Goal: Check status: Check status

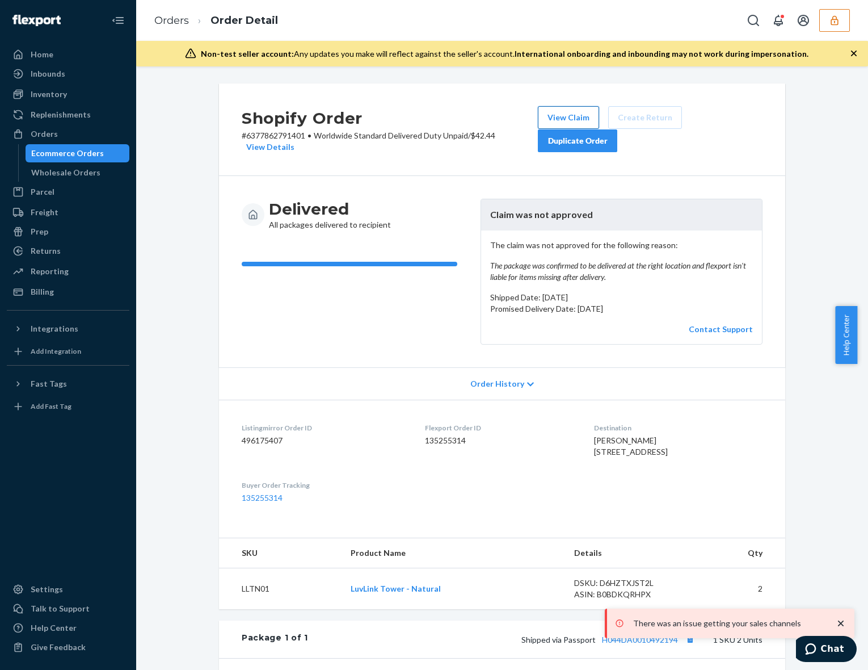
click at [572, 112] on button "View Claim" at bounding box center [568, 117] width 61 height 23
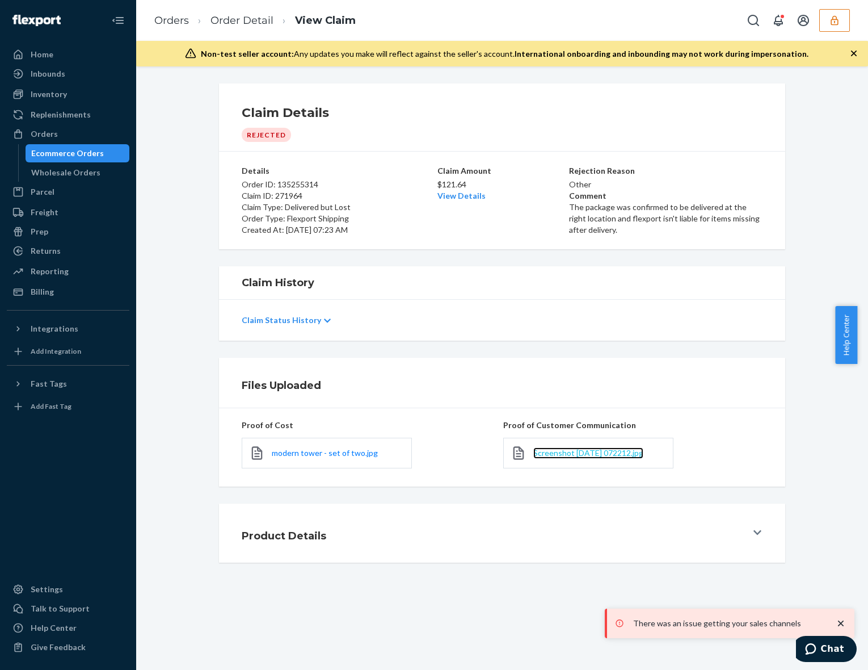
click at [555, 453] on span "Screenshot 2025-09-16 072212.jpg" at bounding box center [588, 453] width 110 height 10
click at [355, 448] on link "modern tower - set of two.jpg" at bounding box center [325, 452] width 106 height 11
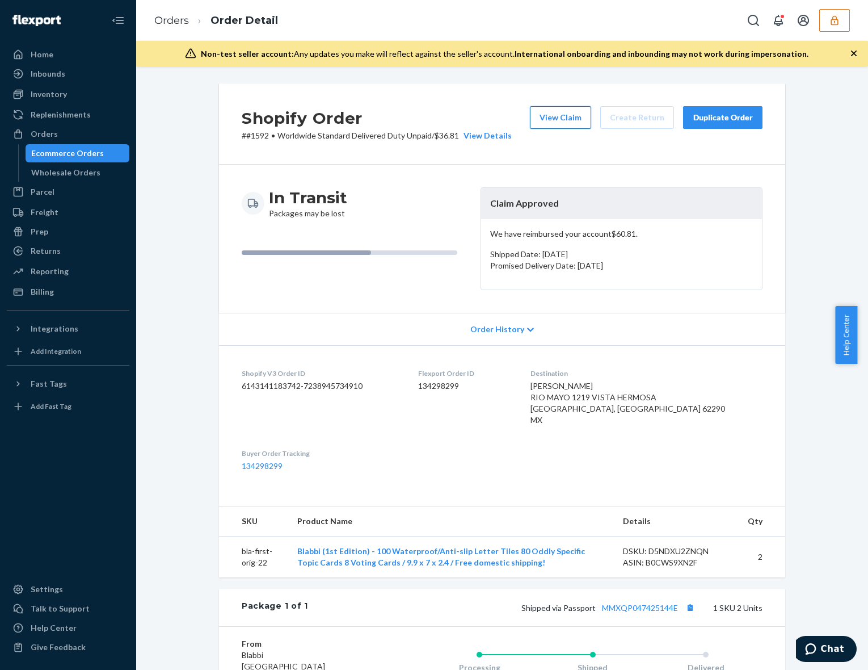
click at [548, 123] on button "View Claim" at bounding box center [560, 117] width 61 height 23
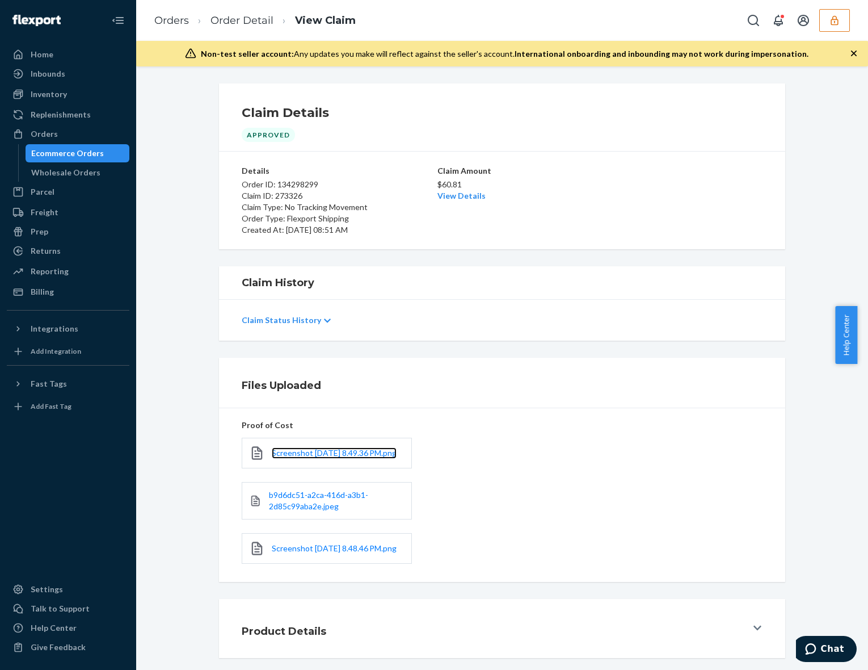
click at [328, 459] on link "Screenshot 2025-09-21 at 8.49.36 PM.png" at bounding box center [334, 452] width 125 height 11
click at [317, 508] on span "b9d6dc51-a2ca-416d-a3b1-2d85c99aba2e.jpeg" at bounding box center [318, 500] width 99 height 21
click at [309, 553] on span "Screenshot 2025-09-21 at 8.48.46 PM.png" at bounding box center [334, 548] width 125 height 10
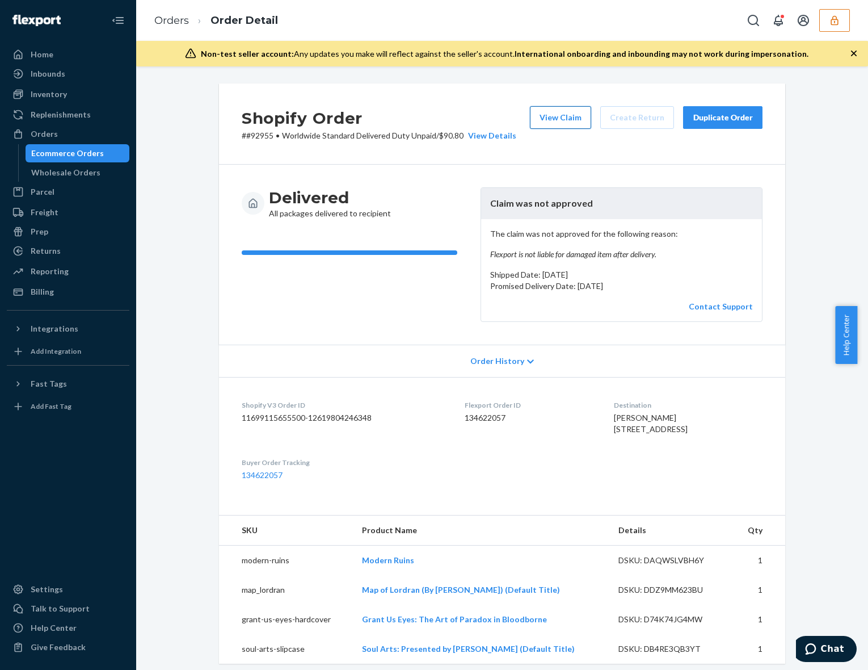
click at [546, 123] on button "View Claim" at bounding box center [560, 117] width 61 height 23
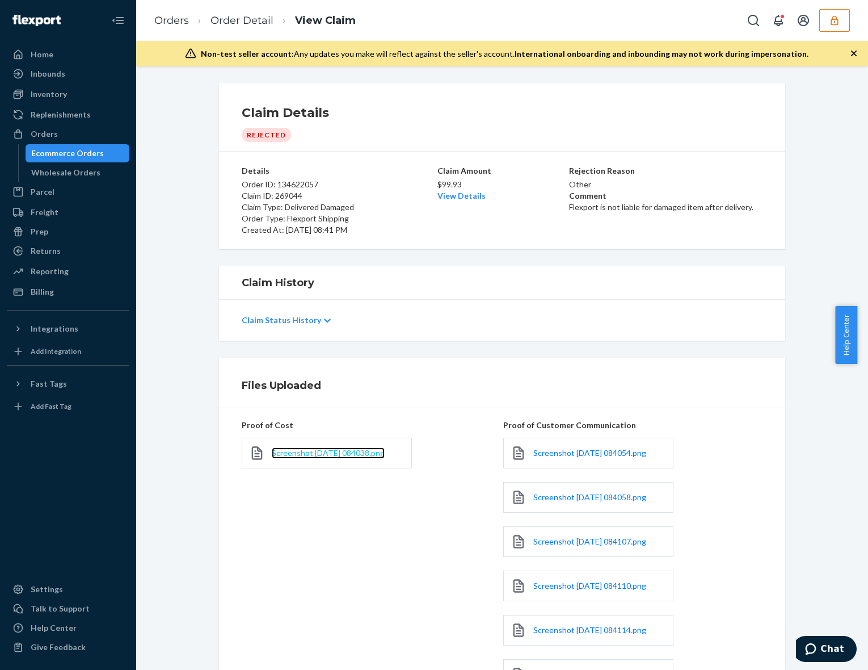
click at [382, 453] on span "Screenshot 2025-09-02 084038.png" at bounding box center [328, 453] width 113 height 10
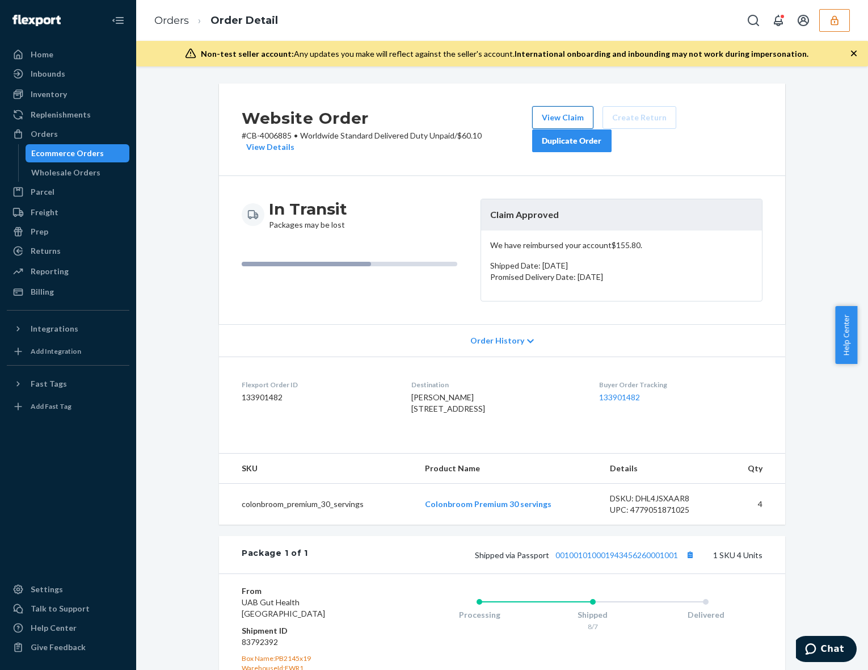
click at [556, 116] on button "View Claim" at bounding box center [562, 117] width 61 height 23
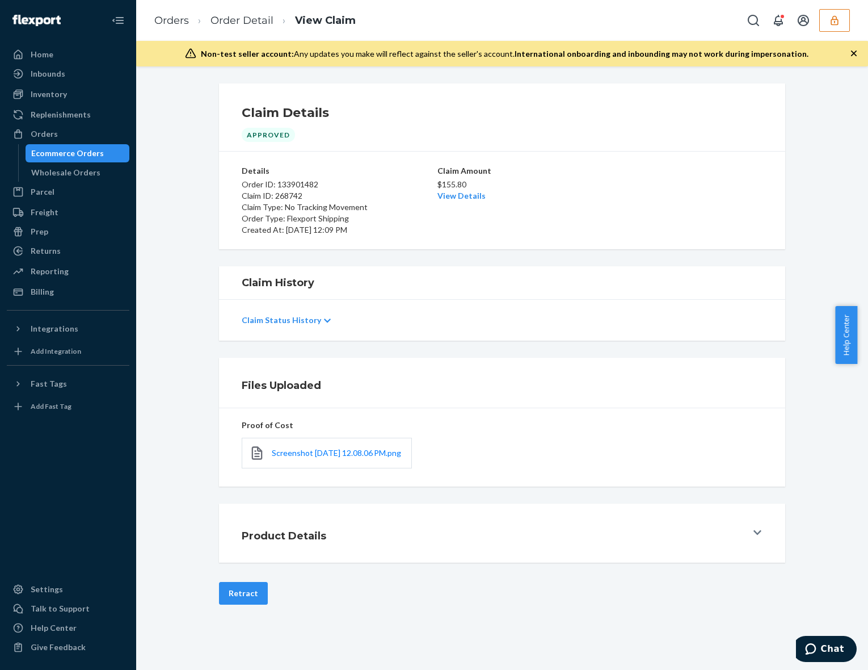
click at [327, 444] on div "Screenshot 2025-08-31 at 12.08.06 PM.png" at bounding box center [327, 453] width 170 height 31
click at [321, 452] on span "Screenshot 2025-08-31 at 12.08.06 PM.png" at bounding box center [336, 453] width 129 height 10
click at [250, 22] on link "Order Detail" at bounding box center [242, 20] width 63 height 12
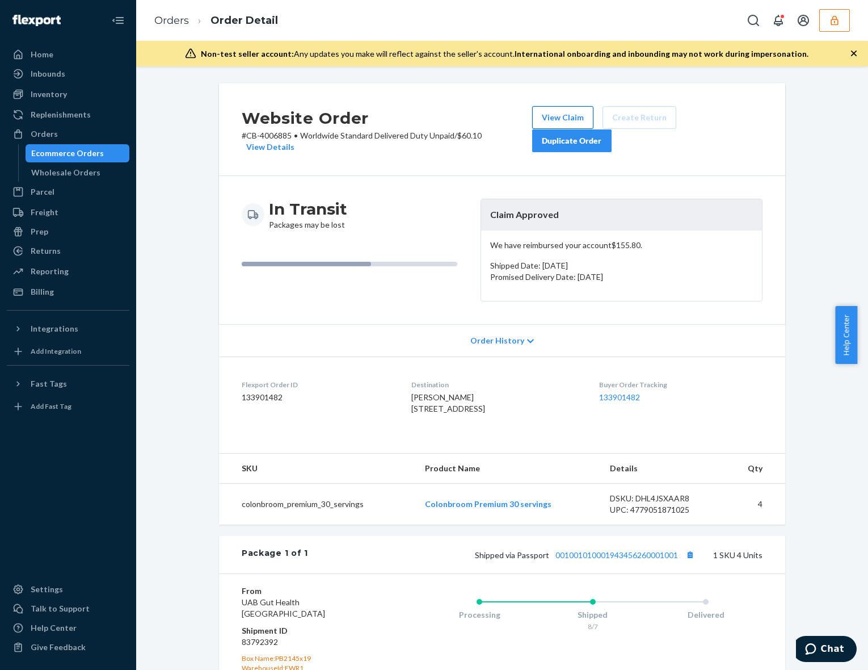
click at [560, 123] on button "View Claim" at bounding box center [562, 117] width 61 height 23
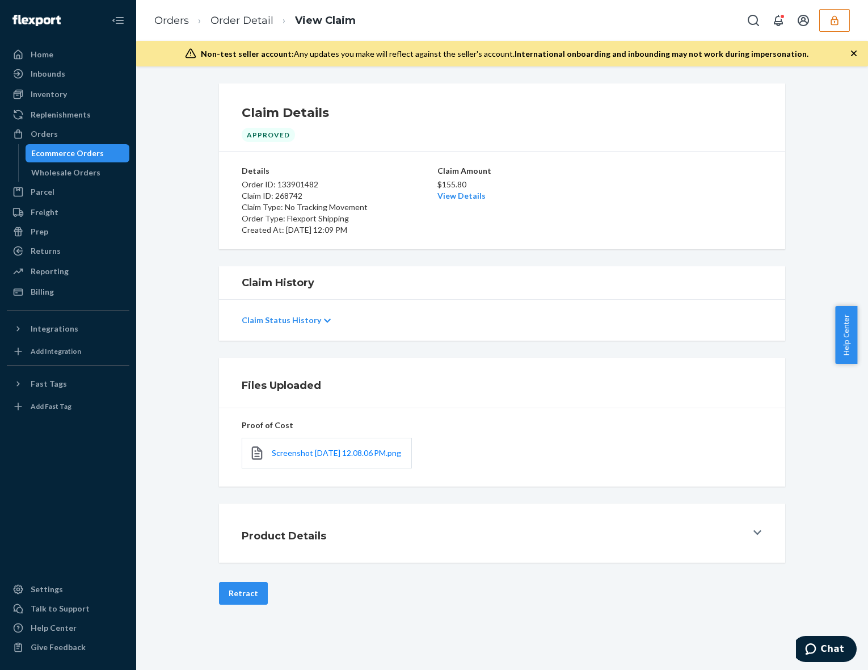
click at [336, 468] on div "Screenshot 2025-08-31 at 12.08.06 PM.png" at bounding box center [327, 453] width 170 height 31
click at [331, 459] on link "Screenshot 2025-08-31 at 12.08.06 PM.png" at bounding box center [336, 452] width 129 height 11
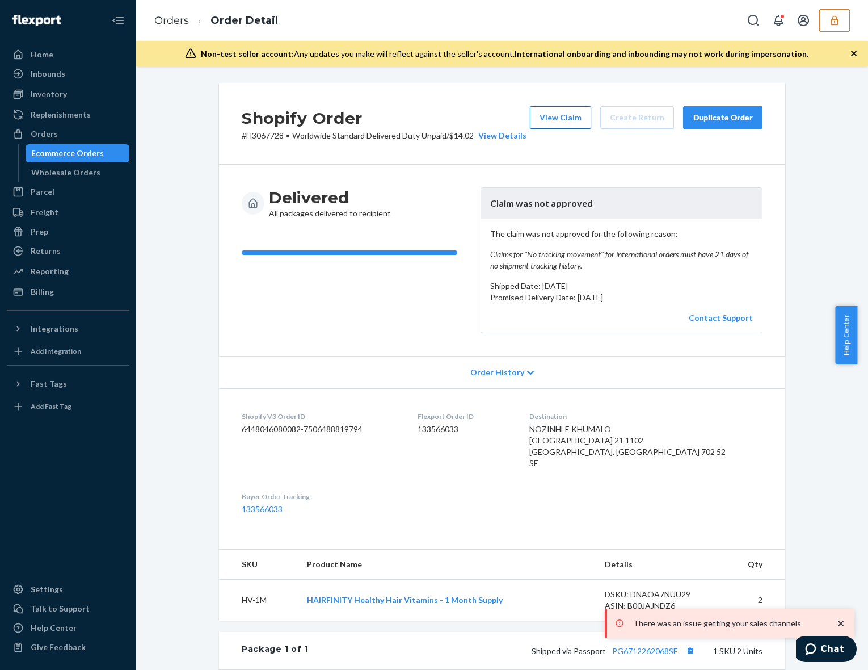
click at [554, 119] on button "View Claim" at bounding box center [560, 117] width 61 height 23
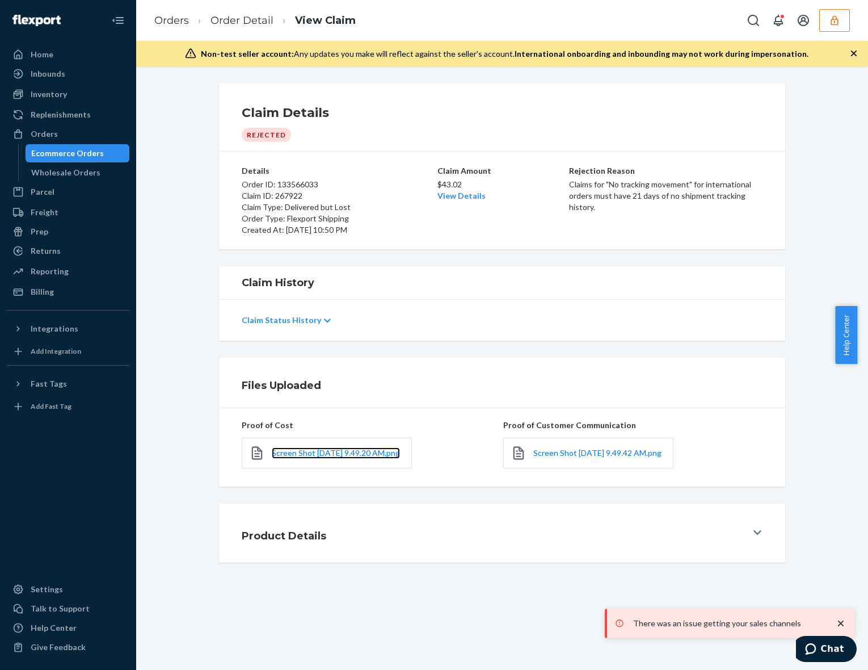
click at [348, 459] on link "Screen Shot 2025-08-27 at 9.49.20 AM.png" at bounding box center [336, 452] width 128 height 11
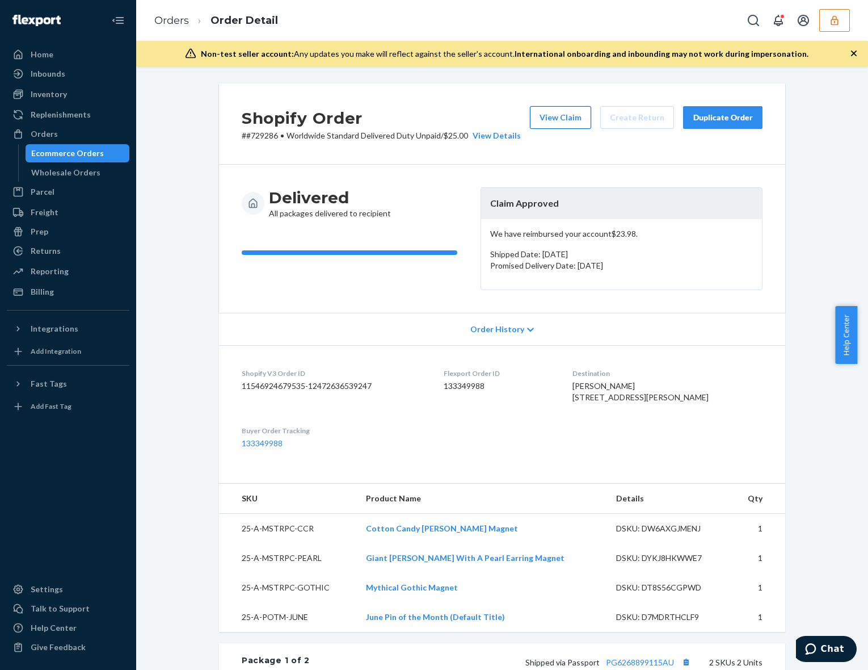
click at [550, 108] on button "View Claim" at bounding box center [560, 117] width 61 height 23
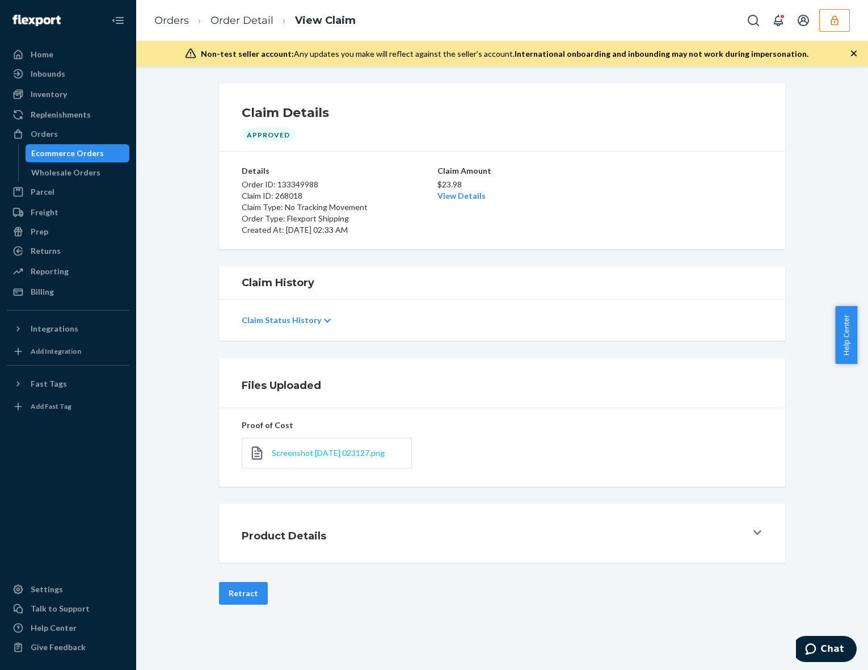
click at [293, 457] on span "Screenshot [DATE] 023127.png" at bounding box center [328, 453] width 113 height 10
click at [330, 457] on span "Screenshot [DATE] 023127.png" at bounding box center [328, 453] width 113 height 10
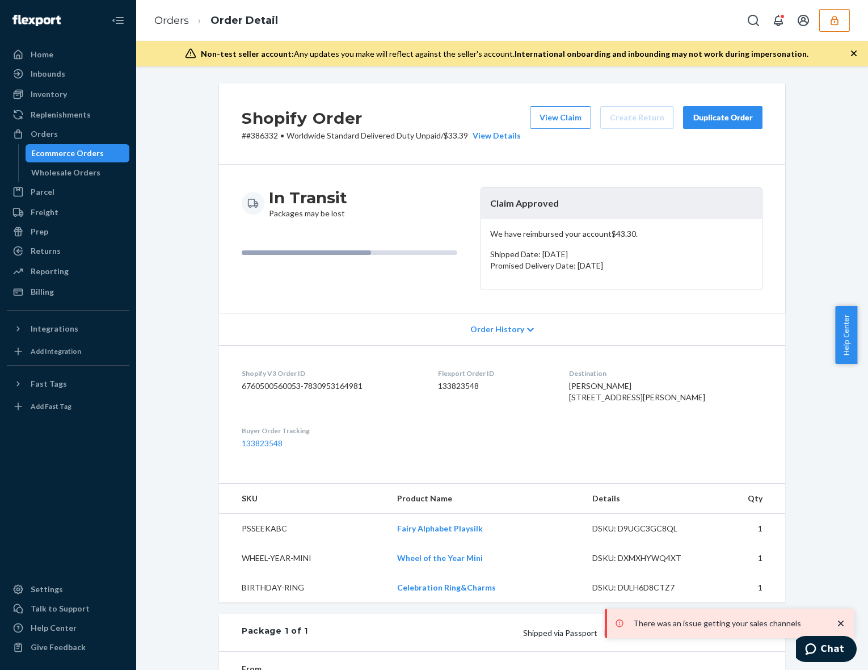
scroll to position [3, 0]
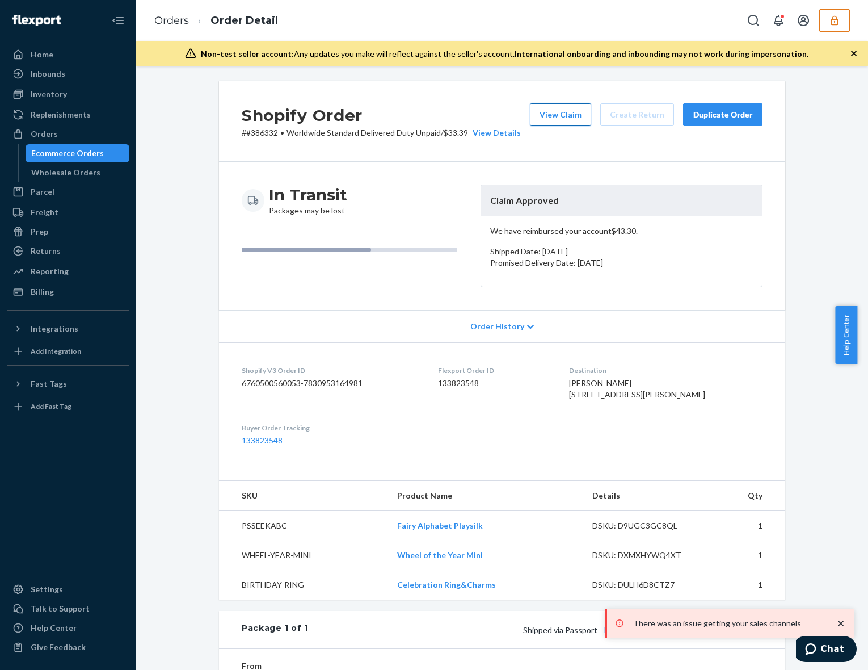
click at [535, 103] on button "View Claim" at bounding box center [560, 114] width 61 height 23
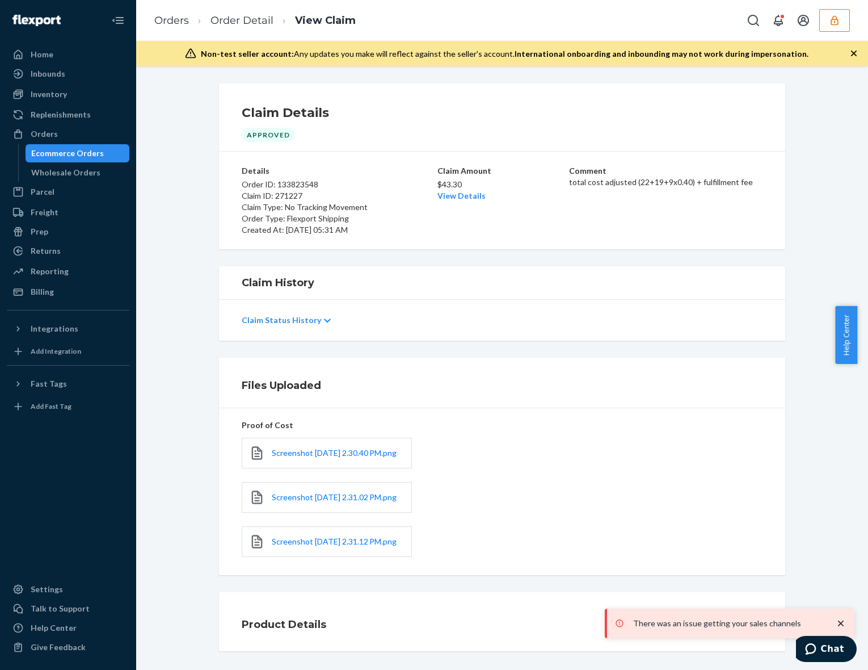
scroll to position [68, 0]
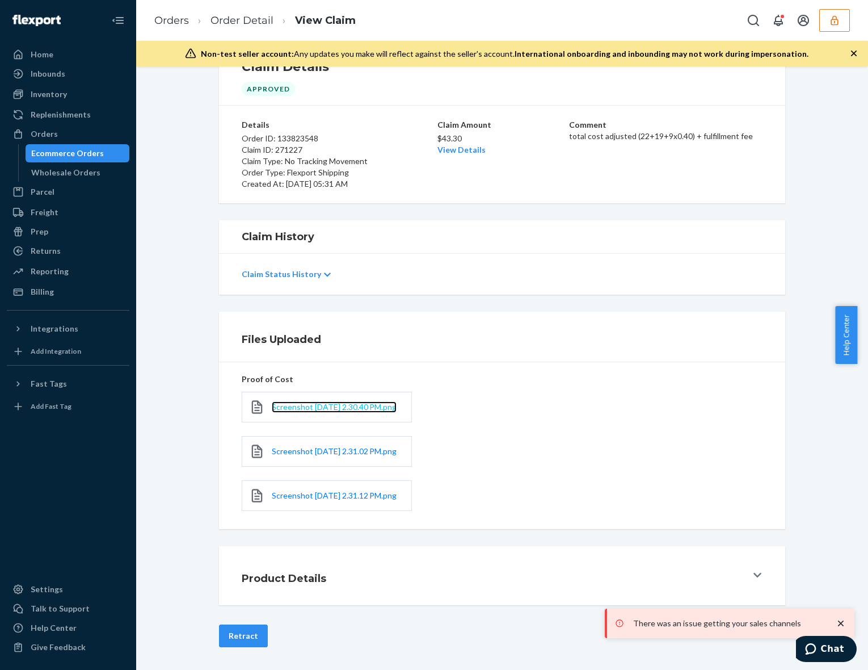
click at [307, 402] on span "Screenshot 2025-09-11 at 2.30.40 PM.png" at bounding box center [334, 407] width 125 height 10
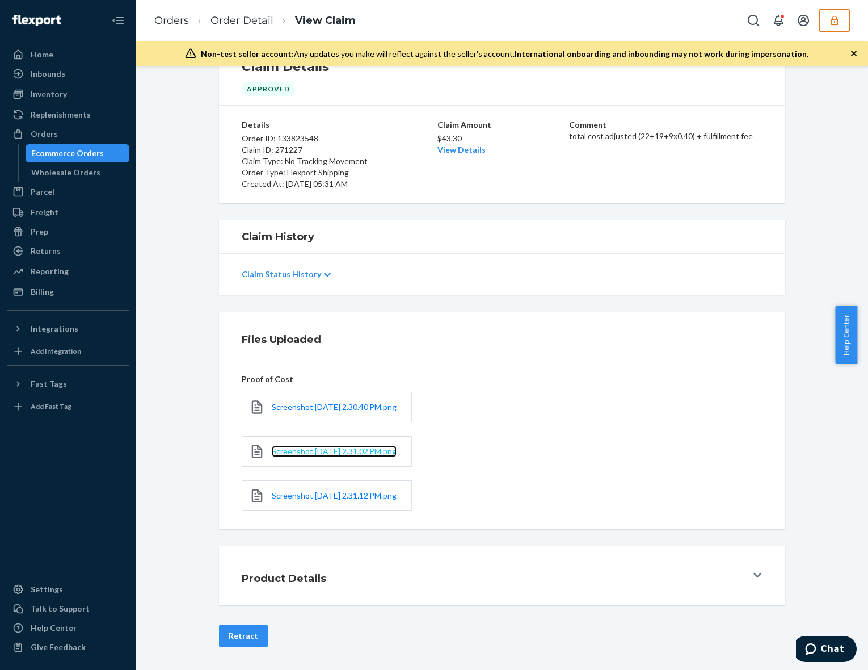
click at [302, 446] on span "Screenshot 2025-09-11 at 2.31.02 PM.png" at bounding box center [334, 451] width 125 height 10
click at [310, 494] on span "Screenshot 2025-09-11 at 2.31.12 PM.png" at bounding box center [334, 495] width 125 height 10
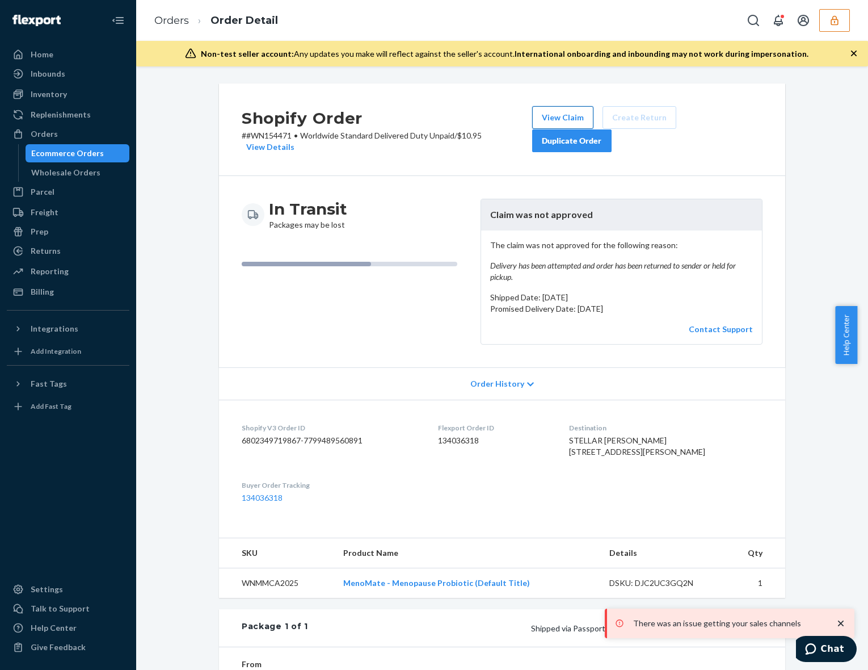
click at [554, 121] on button "View Claim" at bounding box center [562, 117] width 61 height 23
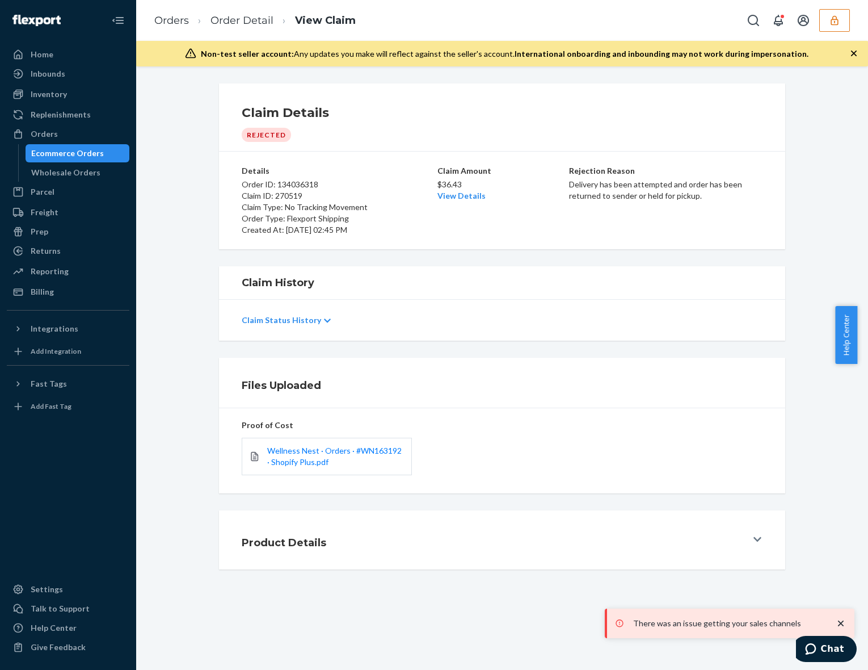
click at [292, 472] on div "Wellness Nest · Orders · #WN163192 · Shopify Plus.pdf" at bounding box center [327, 456] width 170 height 37
click at [293, 466] on span "Wellness Nest · Orders · #WN163192 · Shopify Plus.pdf" at bounding box center [334, 455] width 134 height 21
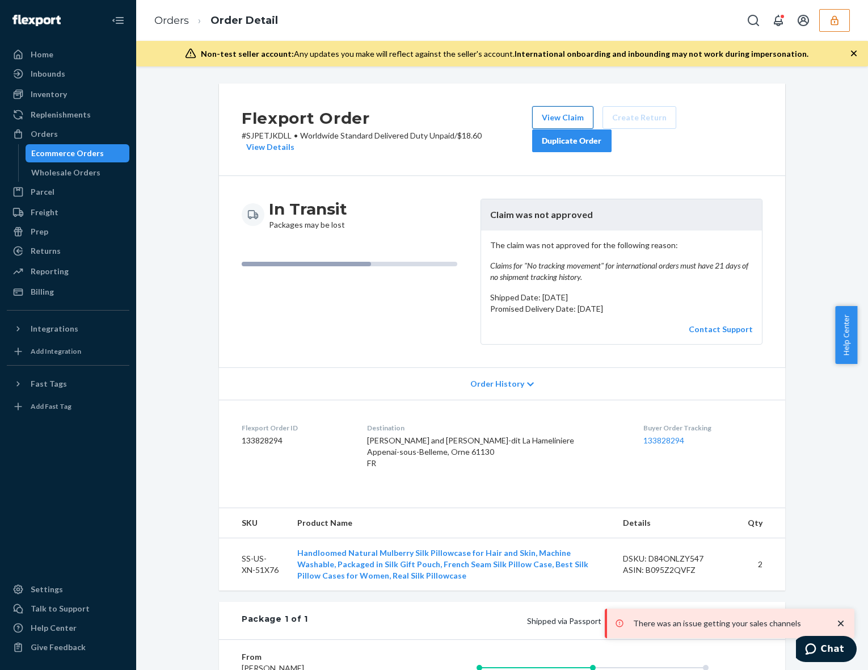
click at [557, 110] on button "View Claim" at bounding box center [562, 117] width 61 height 23
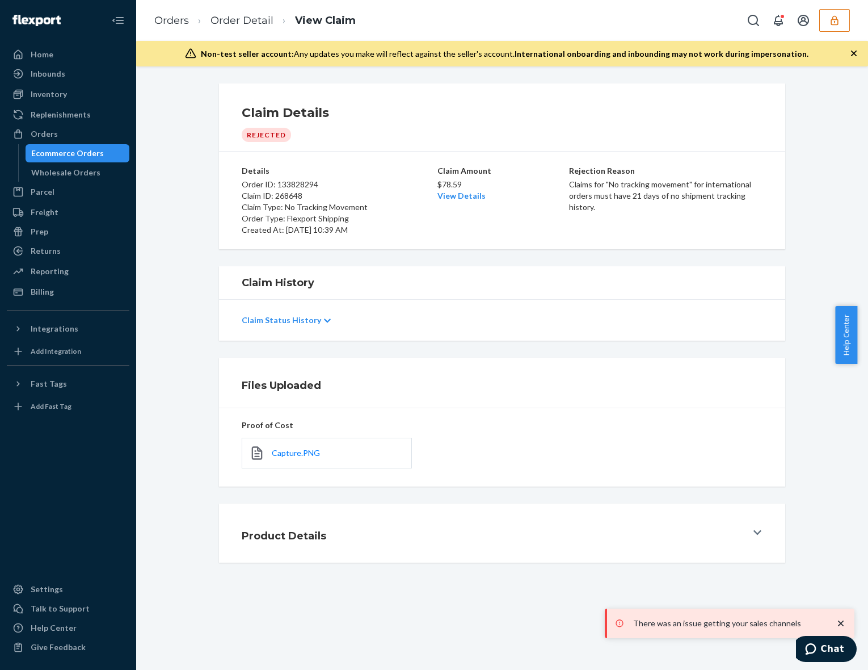
click at [302, 447] on link "Capture.PNG" at bounding box center [296, 452] width 48 height 11
click at [304, 453] on span "Capture.PNG" at bounding box center [296, 453] width 48 height 10
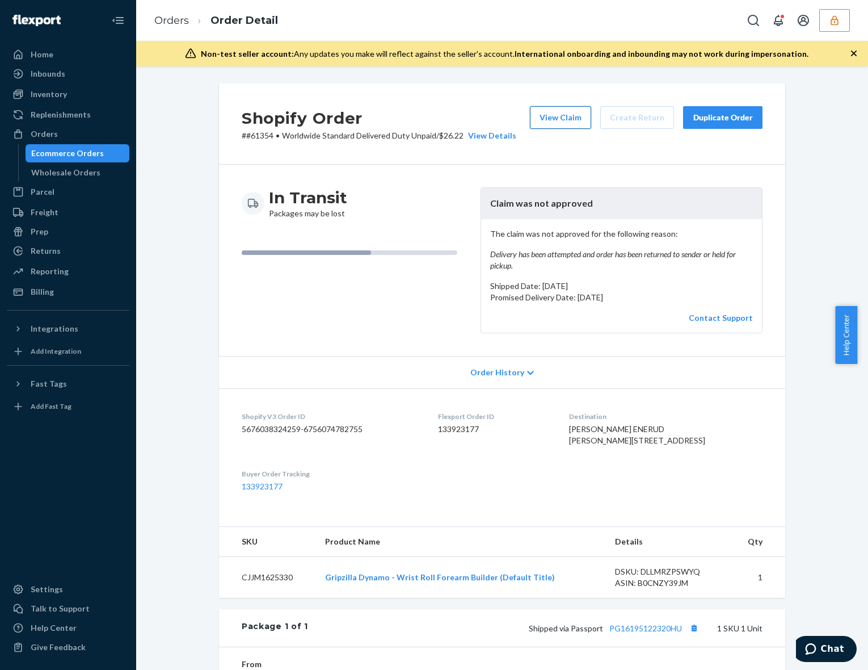
click at [553, 123] on button "View Claim" at bounding box center [560, 117] width 61 height 23
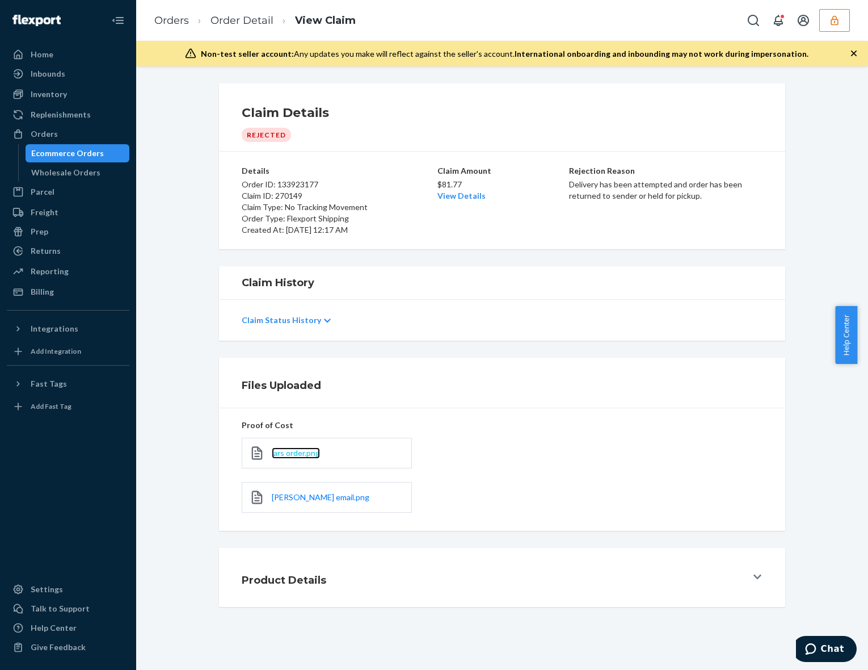
click at [312, 455] on span "lars order.png" at bounding box center [296, 453] width 48 height 10
click at [298, 503] on link "[PERSON_NAME] email.png" at bounding box center [321, 496] width 98 height 11
